Goal: Find specific page/section: Find specific page/section

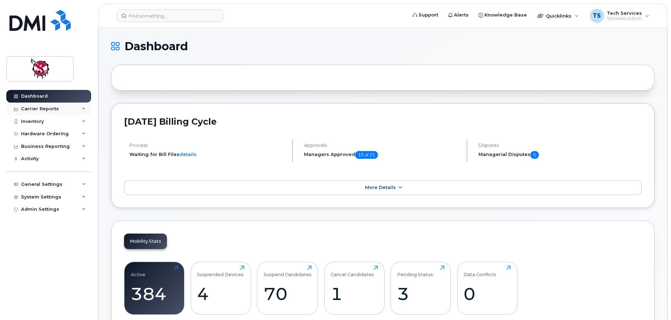
click at [54, 110] on div "Carrier Reports" at bounding box center [40, 109] width 38 height 6
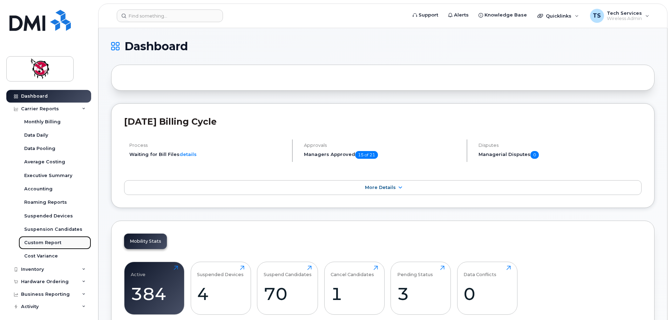
click at [49, 240] on div "Custom Report" at bounding box center [42, 242] width 37 height 6
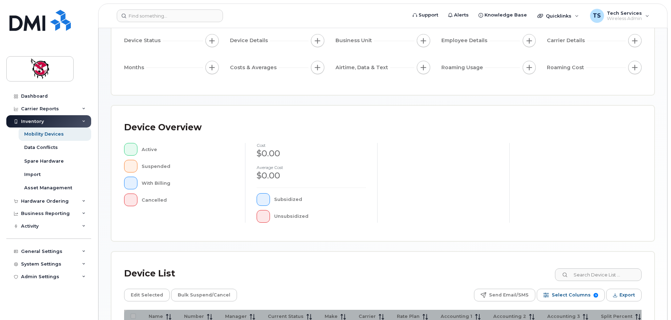
scroll to position [70, 0]
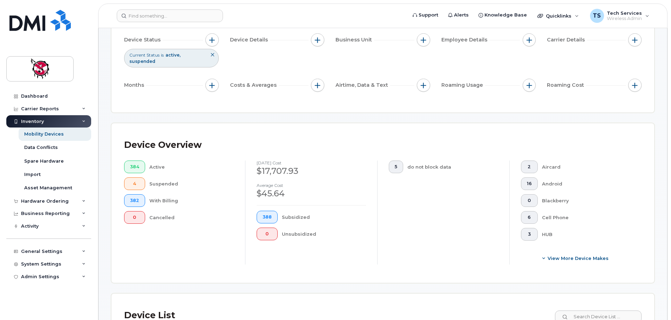
click at [608, 268] on div "Device Overview 384 Active 4 Suspended 382 With Billing 0 Cancelled September 2…" at bounding box center [383, 202] width 543 height 159
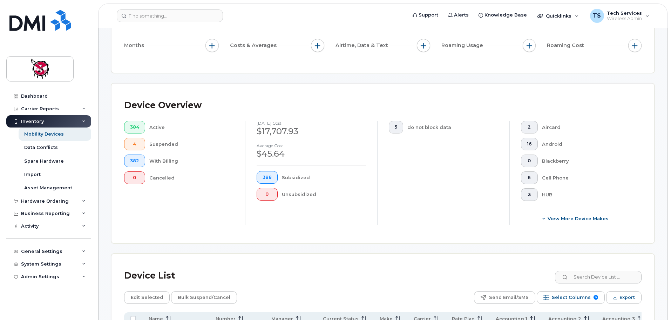
scroll to position [175, 0]
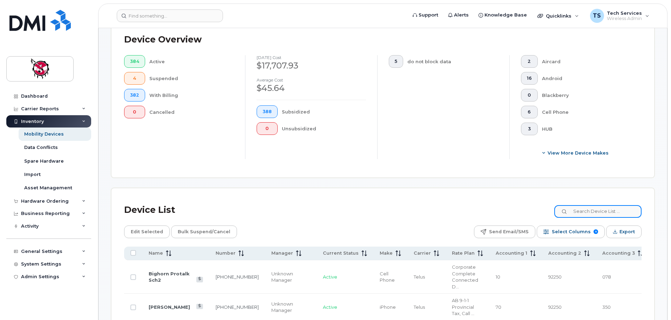
click at [610, 207] on input at bounding box center [598, 211] width 87 height 13
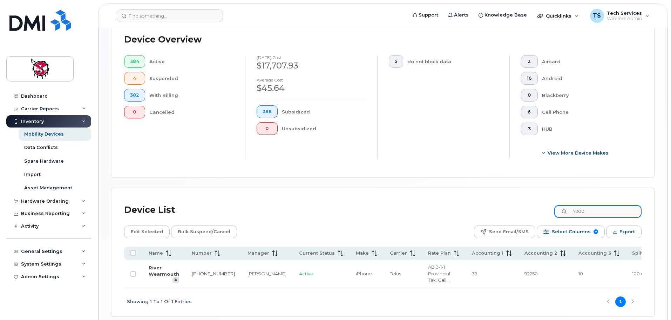
drag, startPoint x: 595, startPoint y: 208, endPoint x: 553, endPoint y: 205, distance: 42.2
click at [553, 205] on div "Device List 7200" at bounding box center [383, 210] width 518 height 18
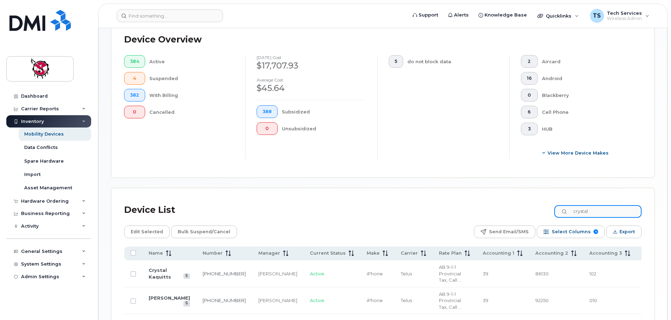
drag, startPoint x: 608, startPoint y: 204, endPoint x: 520, endPoint y: 196, distance: 88.0
click at [517, 201] on div "Device List crystal" at bounding box center [383, 210] width 518 height 18
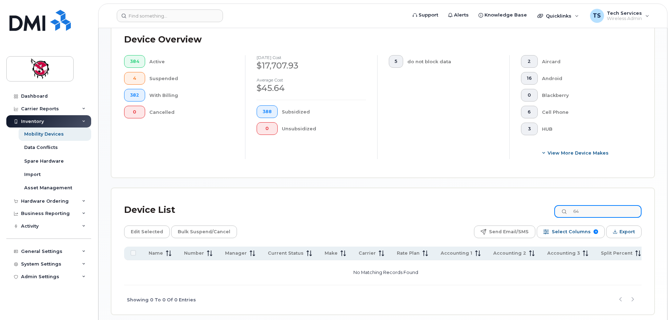
type input "6"
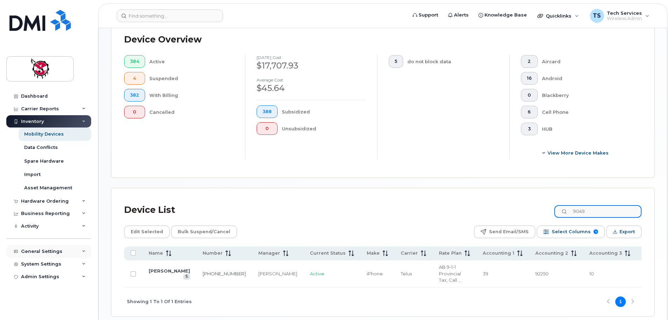
type input "9049"
click at [153, 268] on link "[PERSON_NAME]" at bounding box center [169, 271] width 41 height 6
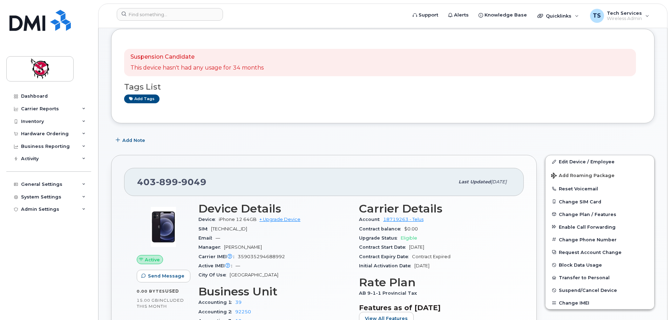
scroll to position [35, 0]
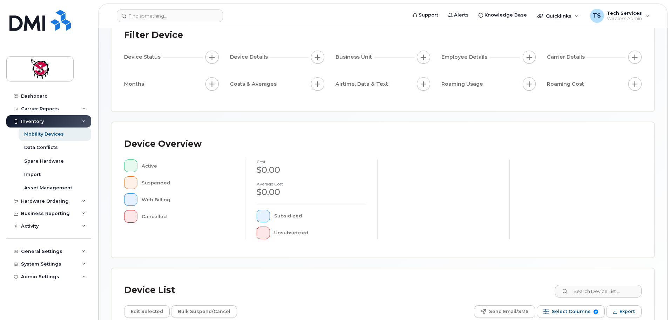
scroll to position [140, 0]
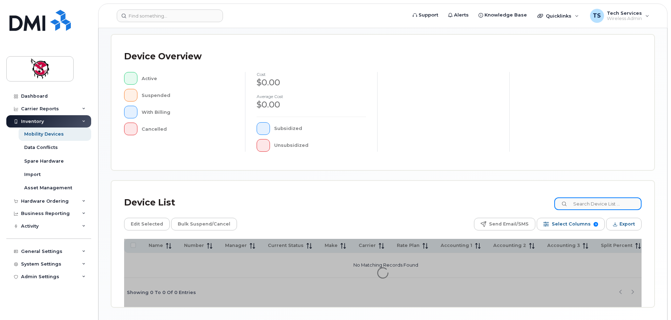
click at [621, 206] on input at bounding box center [598, 203] width 87 height 13
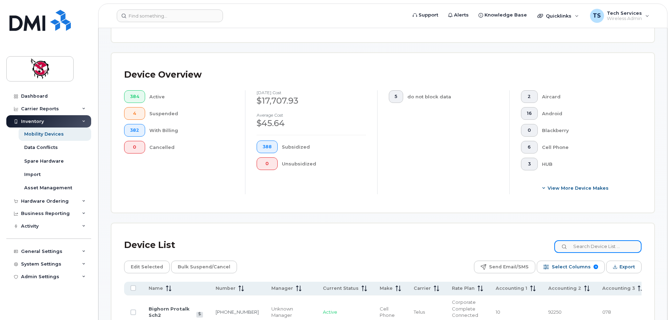
scroll to position [153, 0]
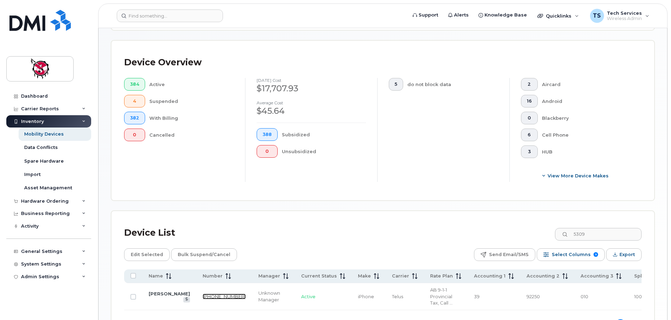
click at [203, 295] on link "403-510-5309" at bounding box center [224, 296] width 43 height 6
drag, startPoint x: 580, startPoint y: 229, endPoint x: 562, endPoint y: 229, distance: 17.5
click at [562, 229] on input "5309" at bounding box center [598, 234] width 87 height 13
type input "4577"
click at [156, 292] on link "Joey Wesely SCFS" at bounding box center [169, 296] width 41 height 12
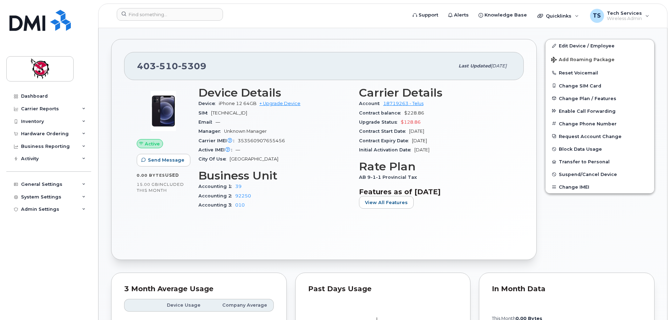
scroll to position [140, 0]
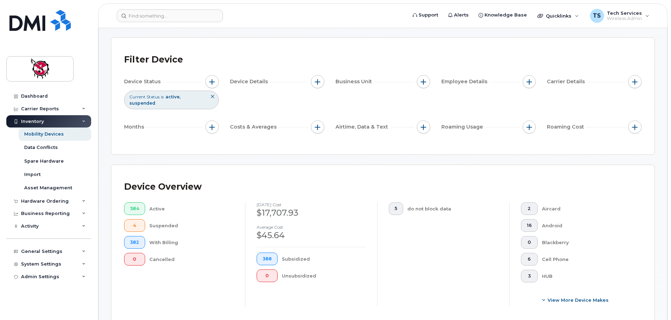
scroll to position [140, 0]
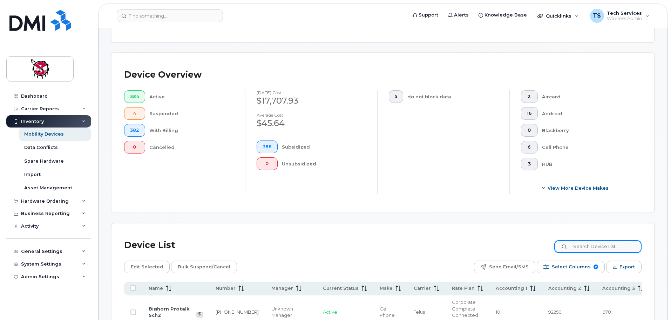
click at [587, 242] on input at bounding box center [598, 246] width 87 height 13
click at [605, 242] on input at bounding box center [598, 246] width 87 height 13
type input "*"
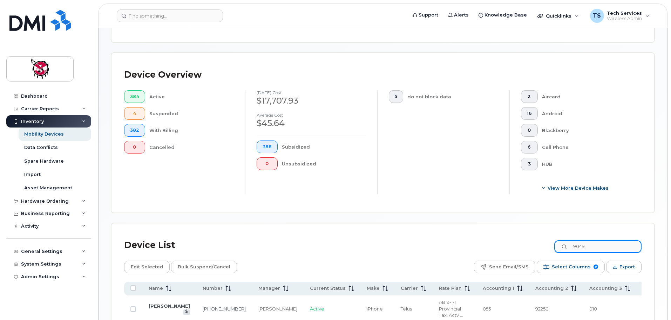
type input "9049"
click at [160, 303] on link "[PERSON_NAME]" at bounding box center [169, 306] width 41 height 6
